Goal: Information Seeking & Learning: Learn about a topic

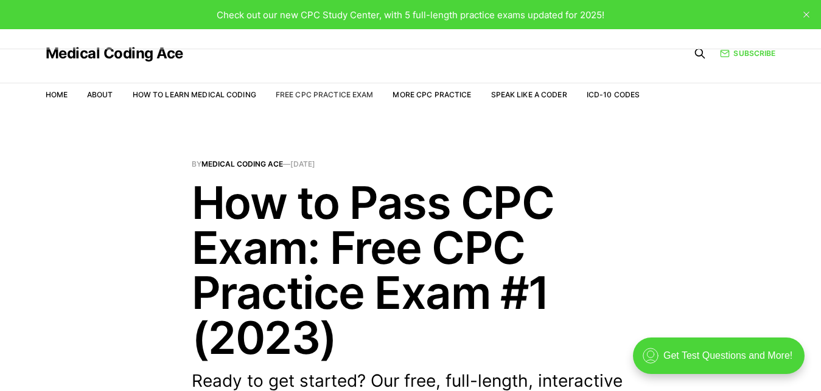
click at [337, 97] on link "Free CPC Practice Exam" at bounding box center [325, 94] width 98 height 9
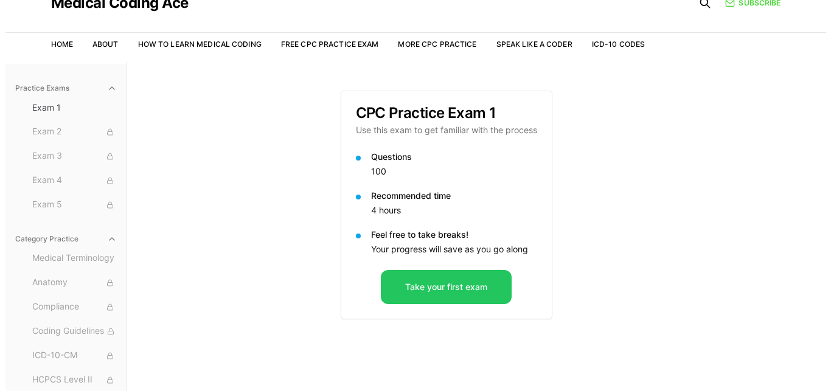
scroll to position [54, 0]
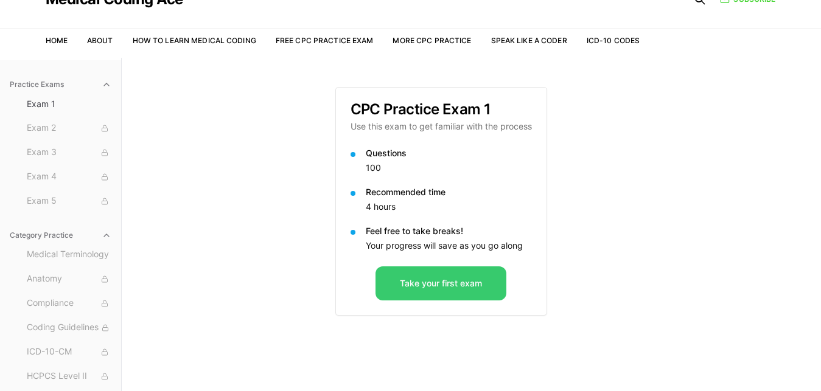
click at [432, 288] on button "Take your first exam" at bounding box center [440, 284] width 131 height 34
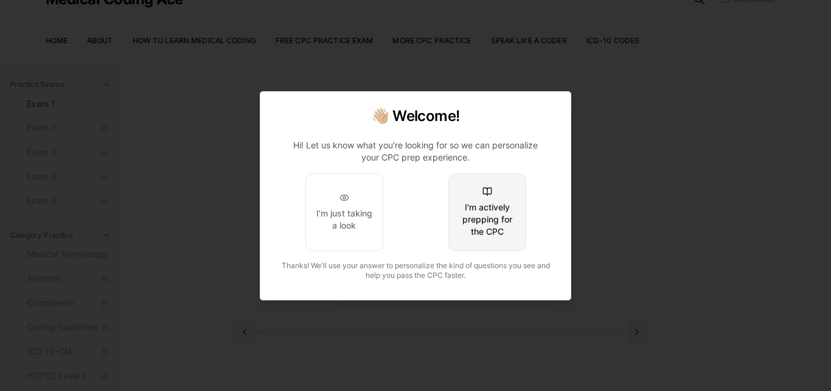
click at [499, 219] on div "I'm actively prepping for the CPC" at bounding box center [487, 219] width 57 height 37
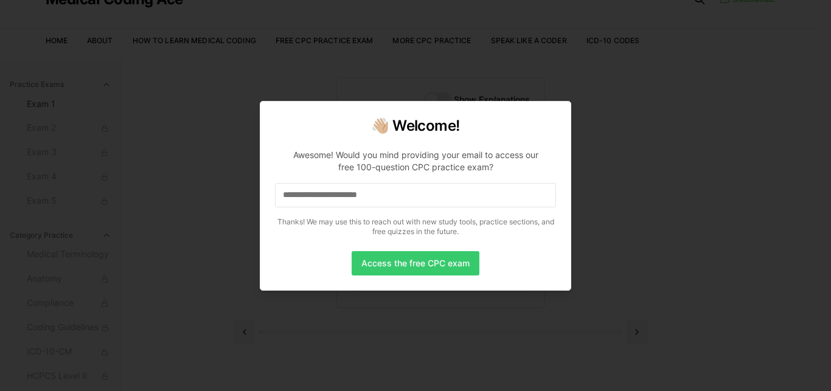
click at [441, 264] on button "Access the free CPC exam" at bounding box center [416, 263] width 128 height 24
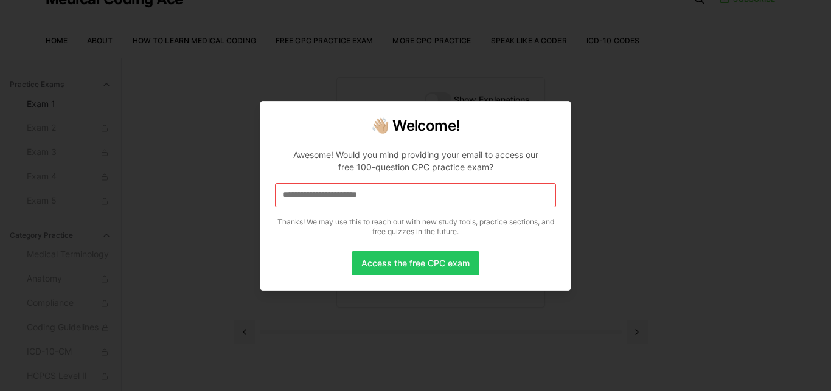
click at [304, 191] on input at bounding box center [415, 195] width 281 height 24
click at [293, 192] on input "*" at bounding box center [415, 195] width 281 height 24
click at [294, 197] on input "**" at bounding box center [415, 195] width 281 height 24
click at [381, 197] on input "***" at bounding box center [415, 195] width 281 height 24
click at [305, 196] on input "**" at bounding box center [415, 195] width 281 height 24
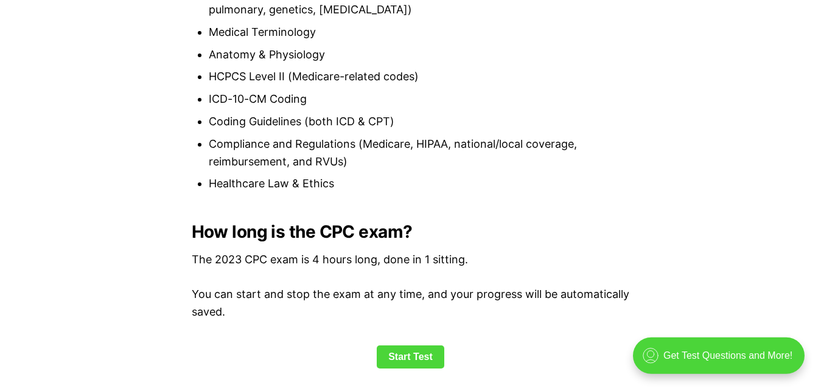
scroll to position [1572, 0]
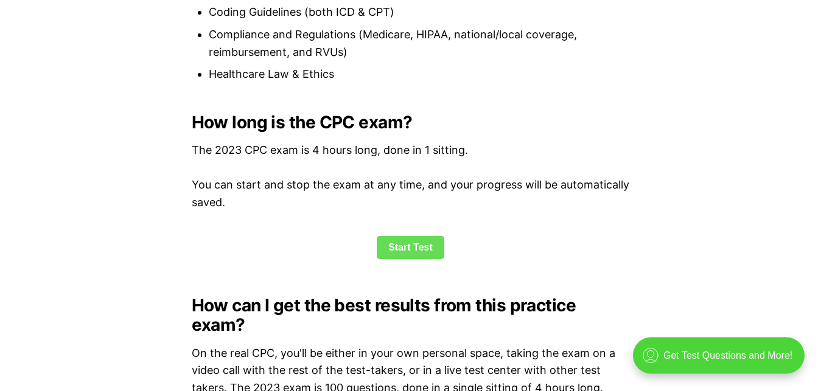
click at [411, 240] on link "Start Test" at bounding box center [411, 247] width 68 height 23
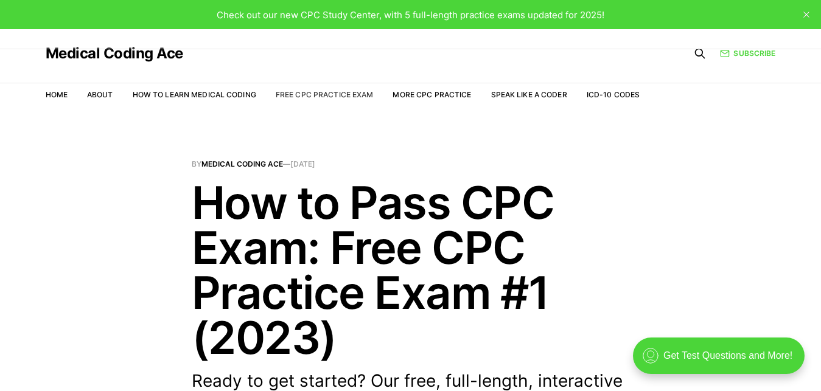
click at [305, 91] on link "Free CPC Practice Exam" at bounding box center [325, 94] width 98 height 9
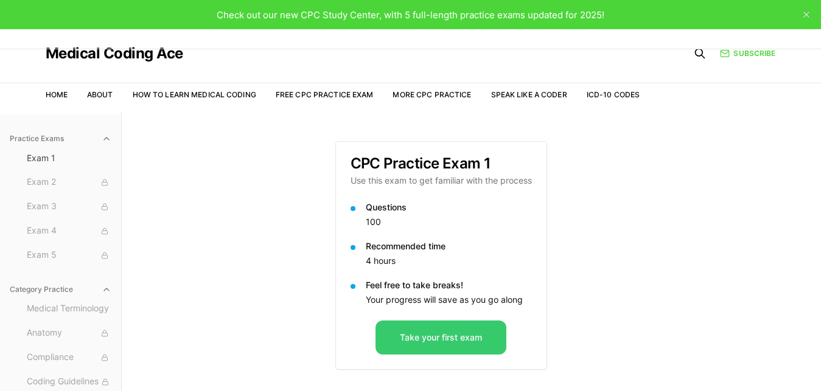
click at [475, 336] on button "Take your first exam" at bounding box center [440, 338] width 131 height 34
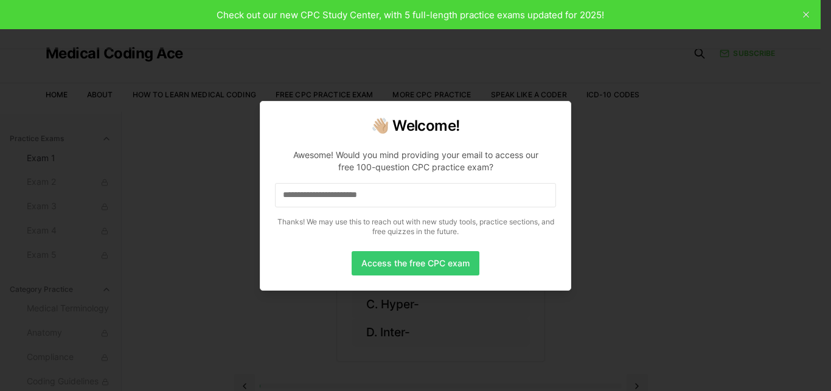
click at [413, 262] on button "Access the free CPC exam" at bounding box center [416, 263] width 128 height 24
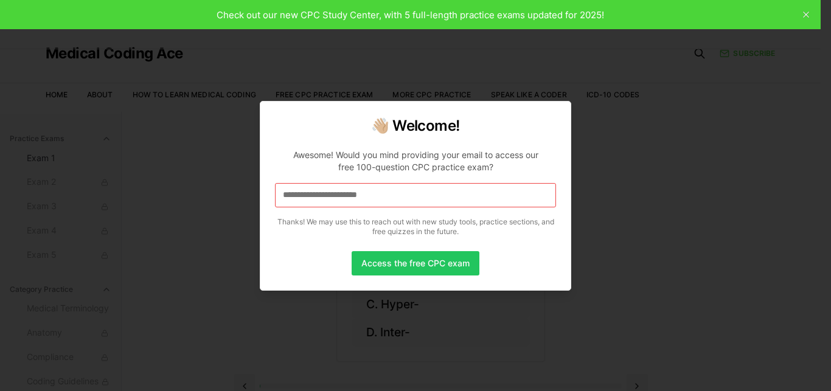
click at [326, 196] on input at bounding box center [415, 195] width 281 height 24
click at [806, 13] on div at bounding box center [415, 195] width 831 height 391
click at [806, 16] on div at bounding box center [415, 195] width 831 height 391
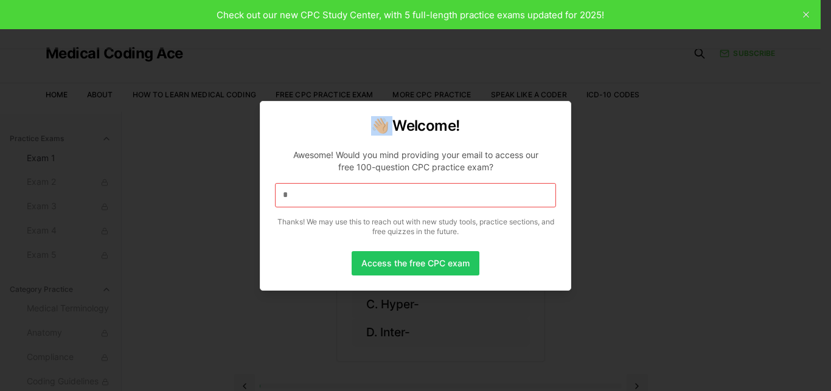
click at [806, 16] on div at bounding box center [415, 195] width 831 height 391
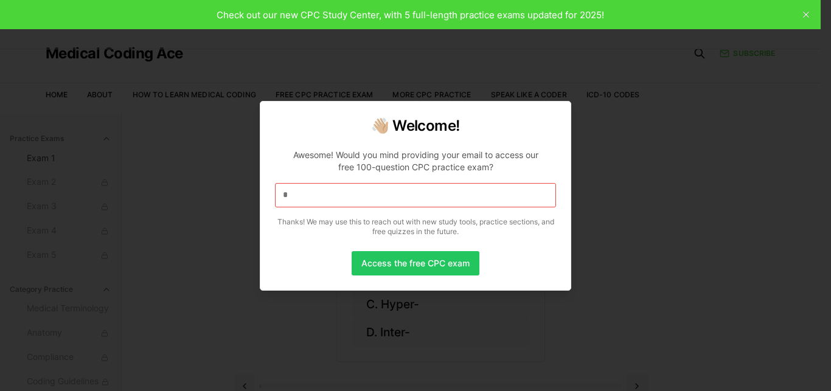
click at [806, 16] on div at bounding box center [415, 195] width 831 height 391
click at [334, 193] on input "*" at bounding box center [415, 195] width 281 height 24
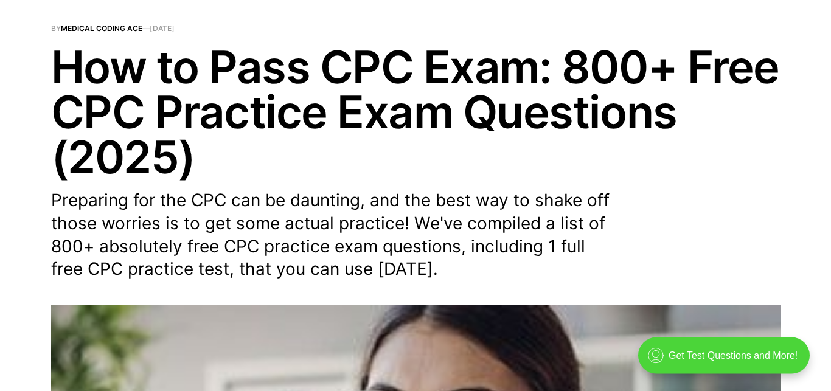
scroll to position [150, 0]
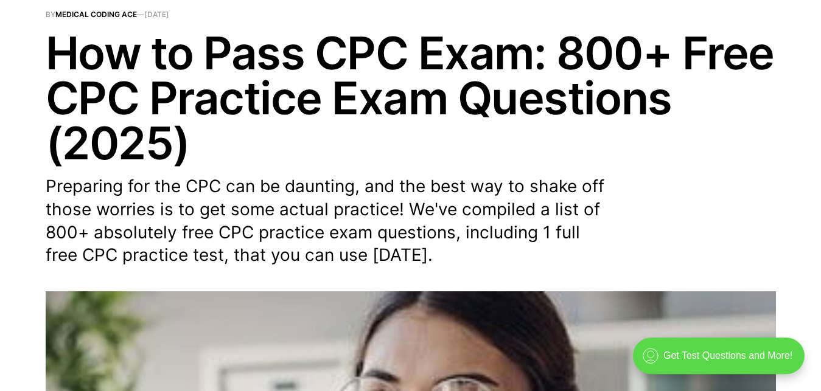
click at [722, 351] on div ".cls-1{fill:none;stroke:currentColor;stroke-linecap:round;stroke-linejoin:round…" at bounding box center [719, 356] width 172 height 37
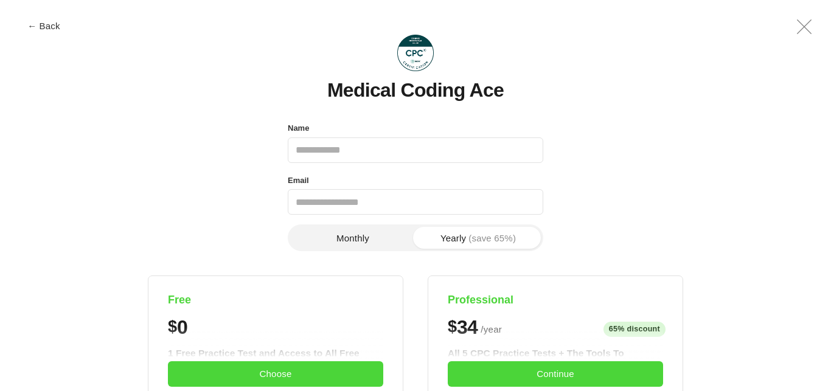
scroll to position [0, 0]
